Goal: Manage account settings

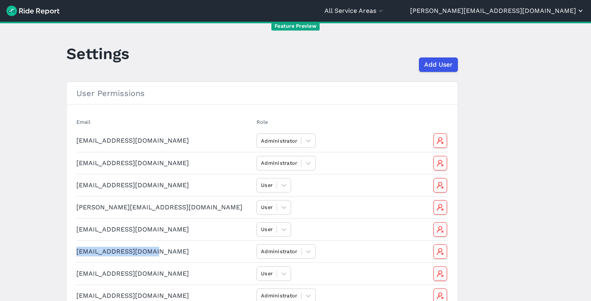
click at [367, 13] on button "[PERSON_NAME][EMAIL_ADDRESS][DOMAIN_NAME]" at bounding box center [497, 11] width 174 height 10
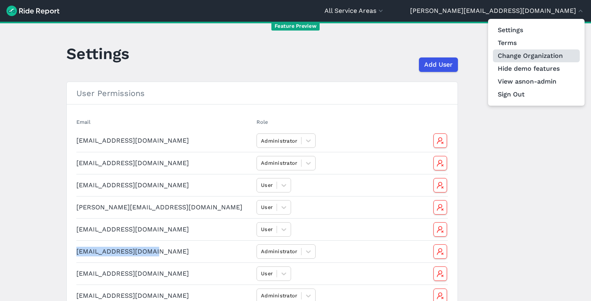
click at [367, 52] on link "Change Organization" at bounding box center [536, 55] width 87 height 13
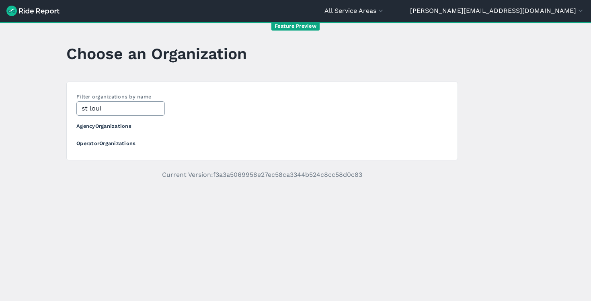
type input "[GEOGRAPHIC_DATA]"
drag, startPoint x: 113, startPoint y: 108, endPoint x: 51, endPoint y: 105, distance: 62.4
click at [51, 106] on main "Choose an Organization Filter organizations by name st louis Agency Organizatio…" at bounding box center [295, 161] width 591 height 279
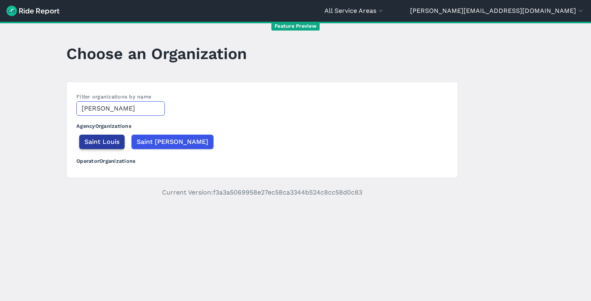
type input "[PERSON_NAME]"
click at [92, 143] on span "Saint Louis" at bounding box center [101, 142] width 35 height 10
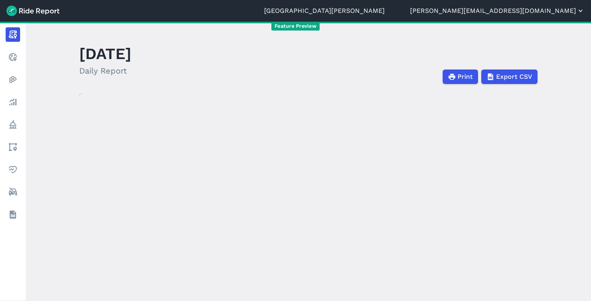
click at [367, 14] on button "[PERSON_NAME][EMAIL_ADDRESS][DOMAIN_NAME]" at bounding box center [497, 11] width 174 height 10
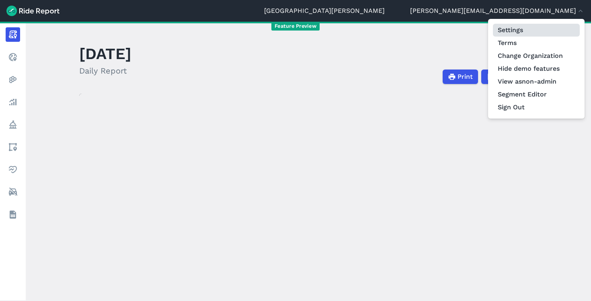
click at [367, 28] on link "Settings" at bounding box center [536, 30] width 87 height 13
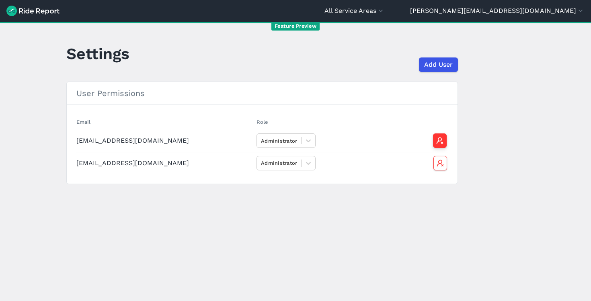
click at [367, 138] on icon "button" at bounding box center [440, 141] width 8 height 8
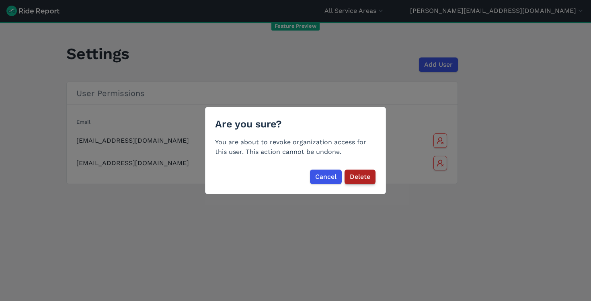
click at [364, 173] on span "Delete" at bounding box center [360, 177] width 21 height 10
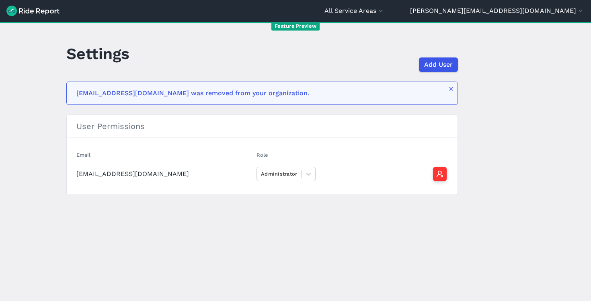
click at [367, 174] on icon "button" at bounding box center [440, 174] width 8 height 8
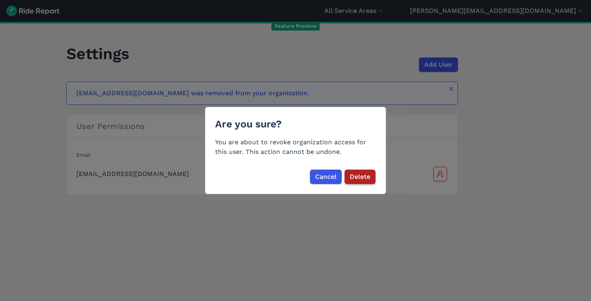
click at [355, 175] on span "Delete" at bounding box center [360, 177] width 21 height 10
